Goal: Information Seeking & Learning: Learn about a topic

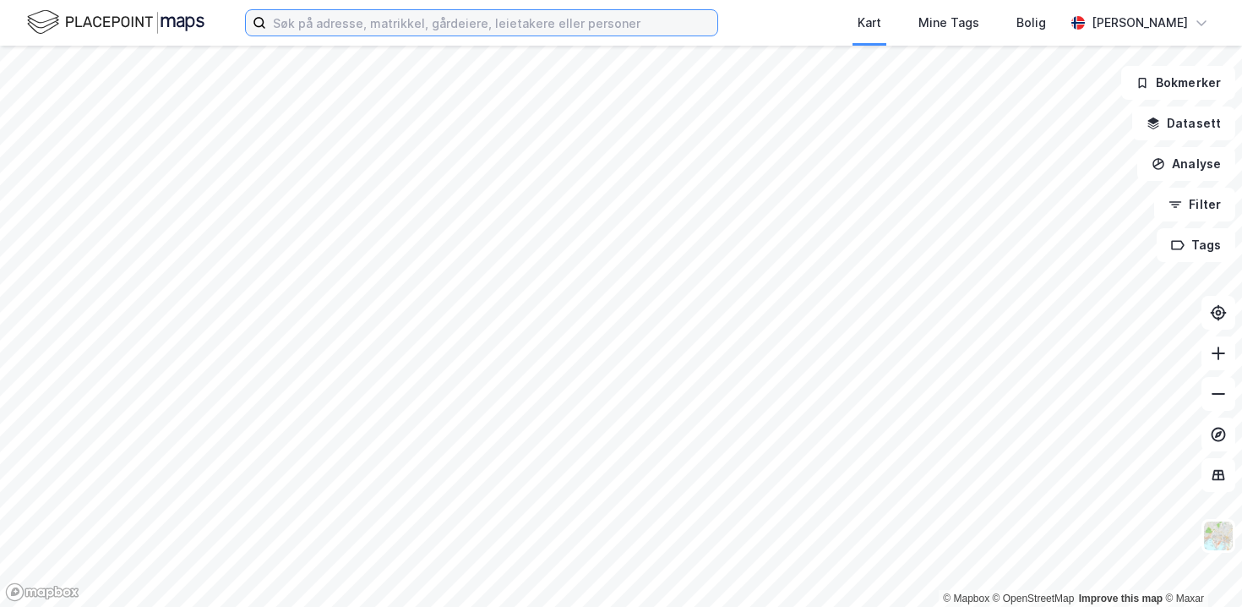
click at [319, 29] on input at bounding box center [491, 22] width 451 height 25
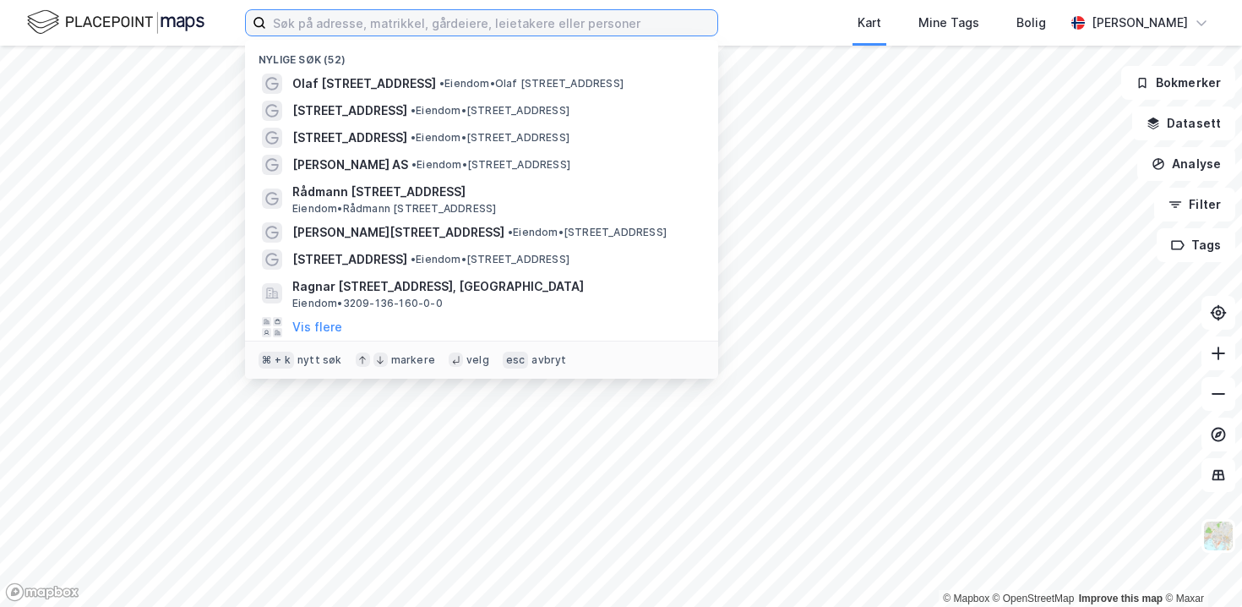
paste input "Sandbrekkevegen 95"
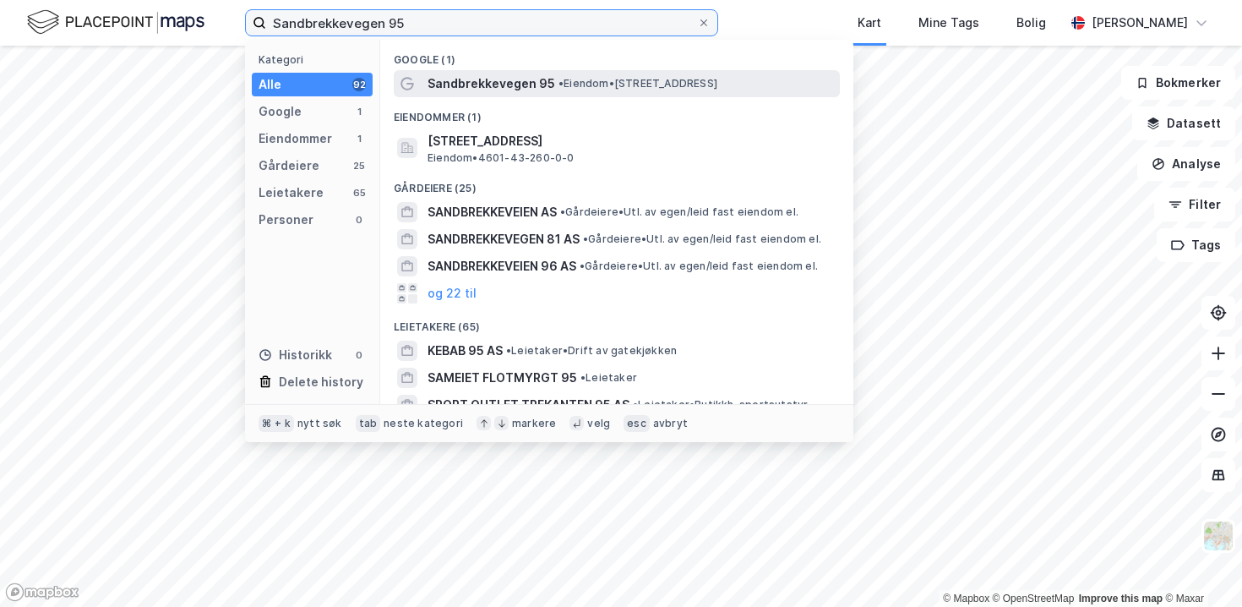
type input "Sandbrekkevegen 95"
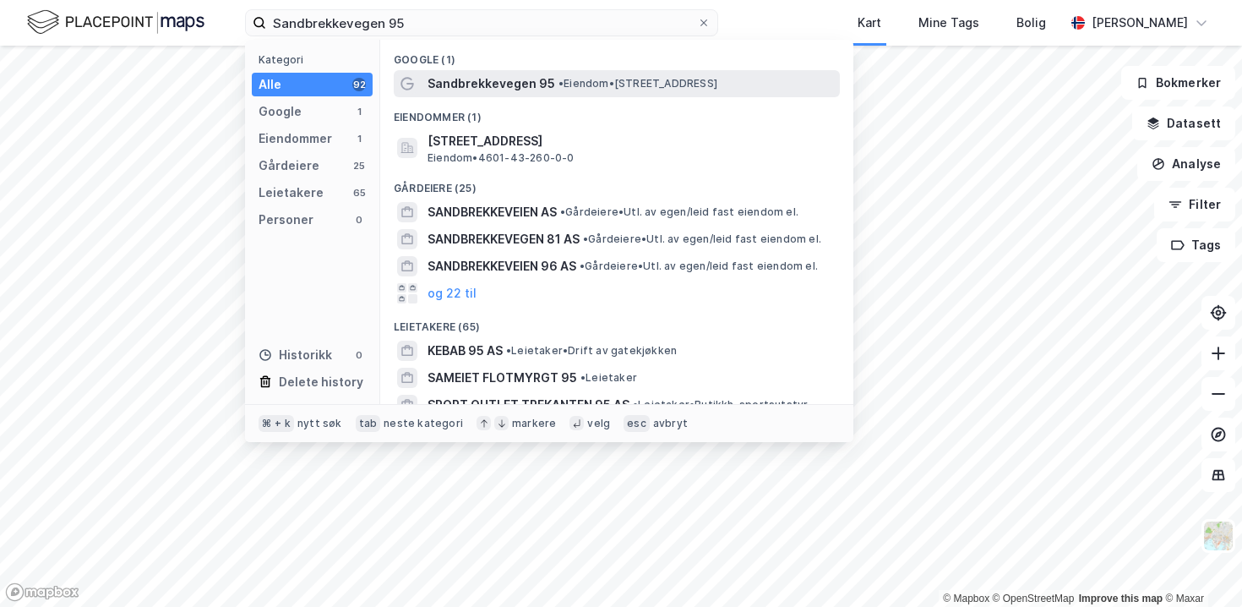
click at [439, 71] on div "Sandbrekkevegen 95 • Eiendom • [STREET_ADDRESS]" at bounding box center [617, 83] width 446 height 27
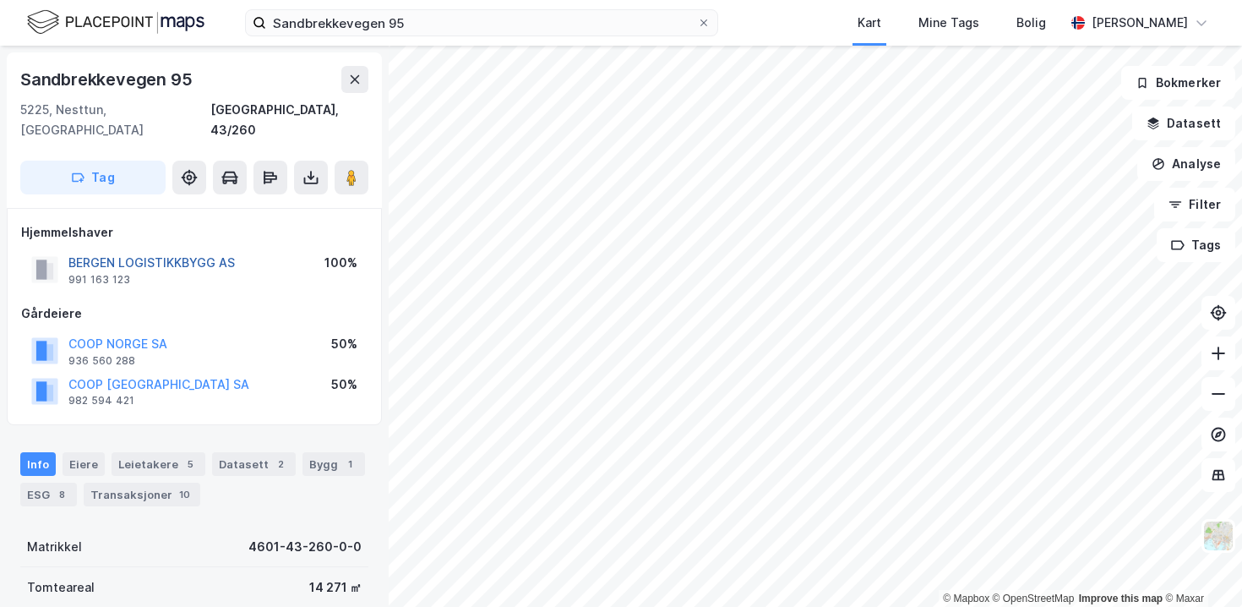
click at [0, 0] on button "BERGEN LOGISTIKKBYGG AS" at bounding box center [0, 0] width 0 height 0
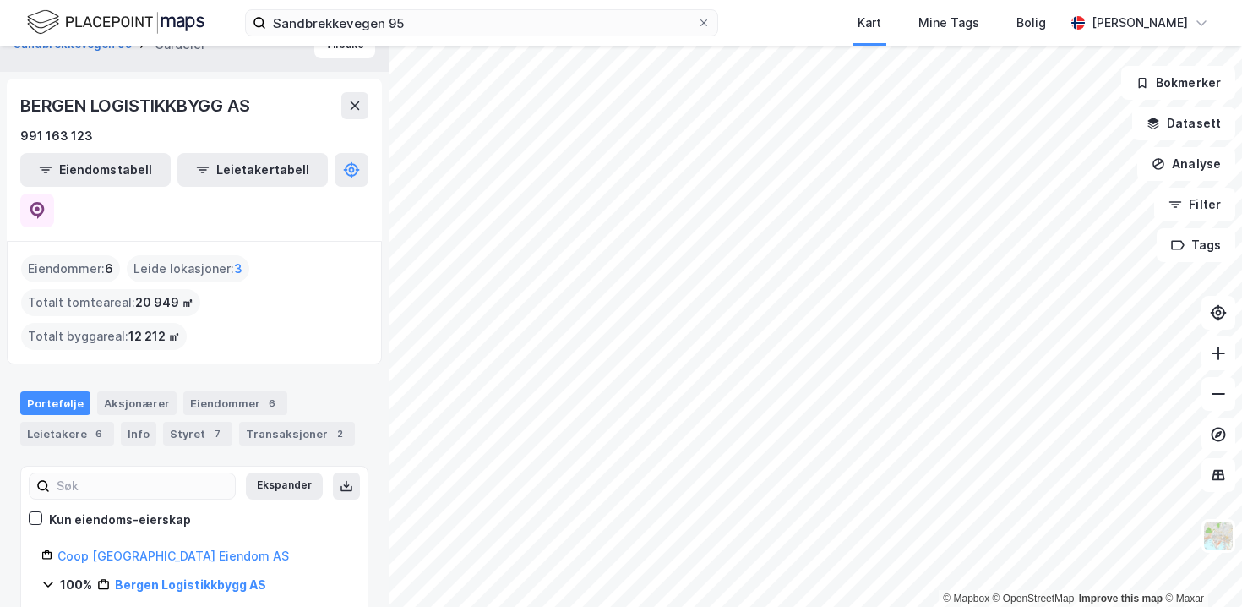
scroll to position [35, 0]
